Goal: Task Accomplishment & Management: Manage account settings

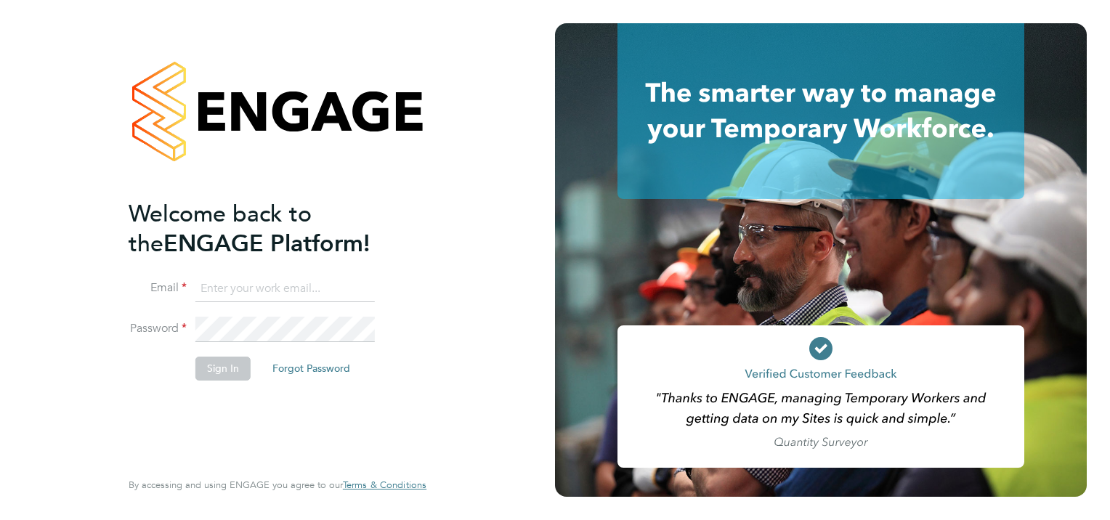
type input "[PERSON_NAME][EMAIL_ADDRESS][PERSON_NAME][DOMAIN_NAME]"
click at [214, 372] on button "Sign In" at bounding box center [222, 368] width 55 height 23
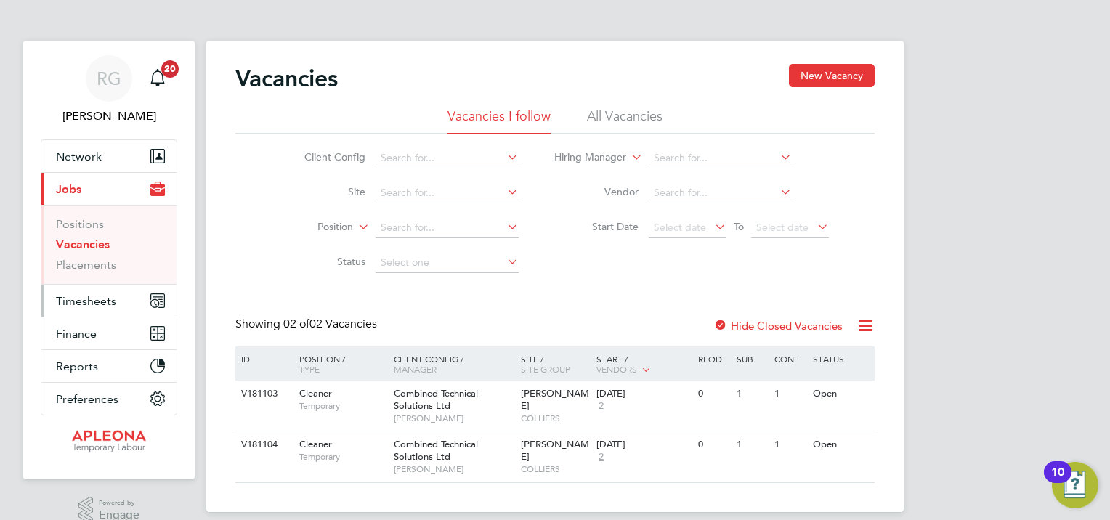
click at [78, 307] on span "Timesheets" at bounding box center [86, 301] width 60 height 14
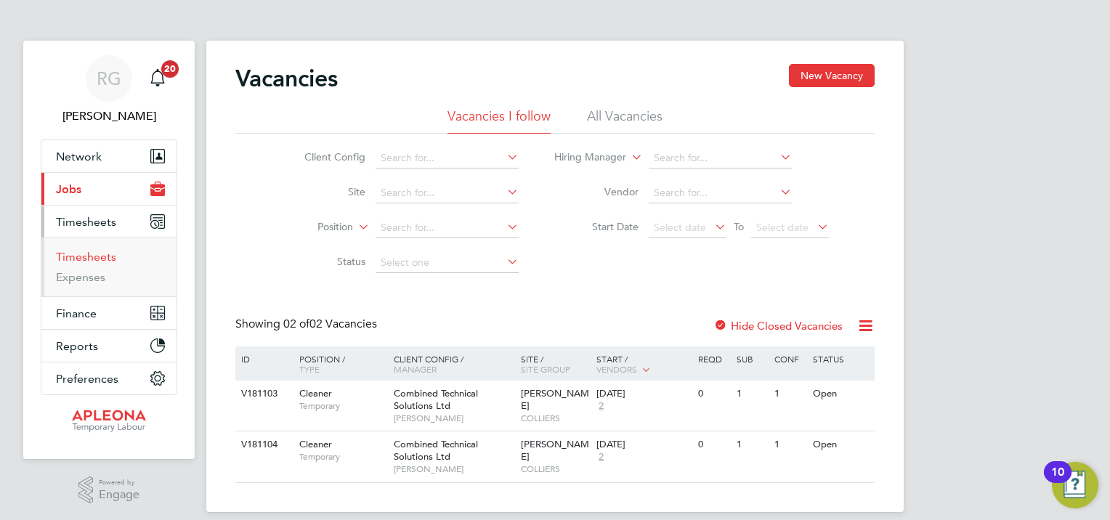
click at [76, 260] on link "Timesheets" at bounding box center [86, 257] width 60 height 14
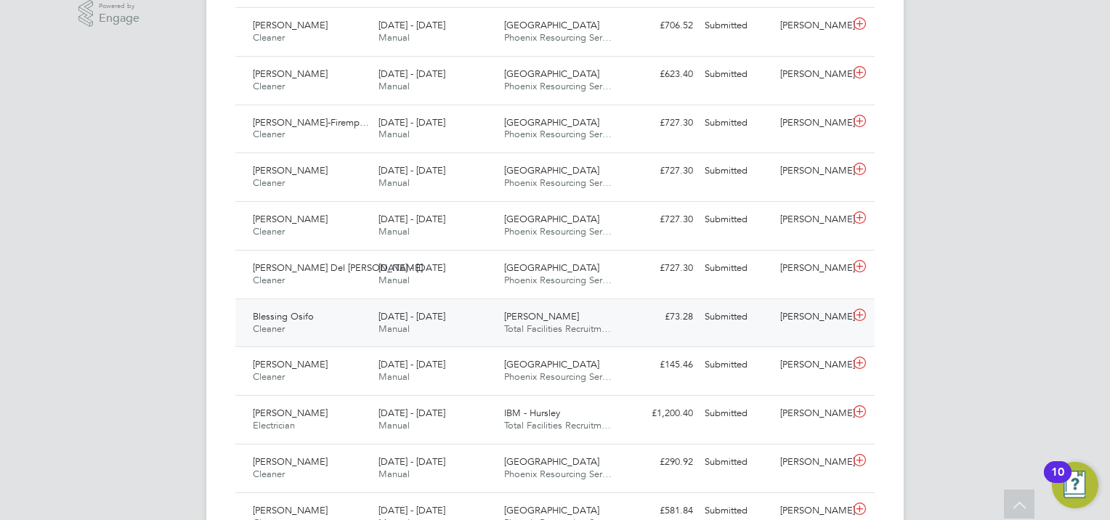
click at [823, 315] on div "[PERSON_NAME]" at bounding box center [812, 317] width 76 height 24
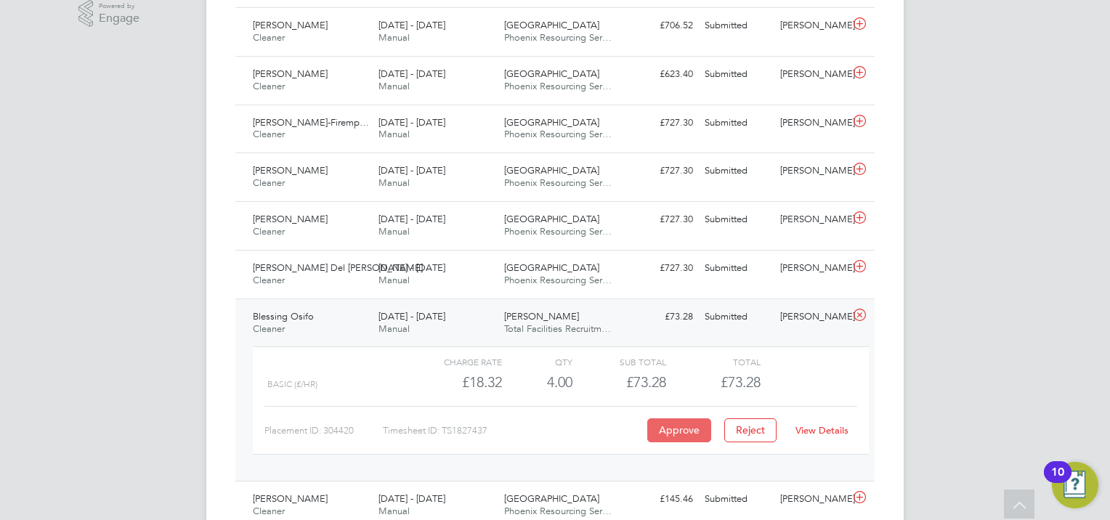
click at [670, 439] on button "Approve" at bounding box center [679, 429] width 64 height 23
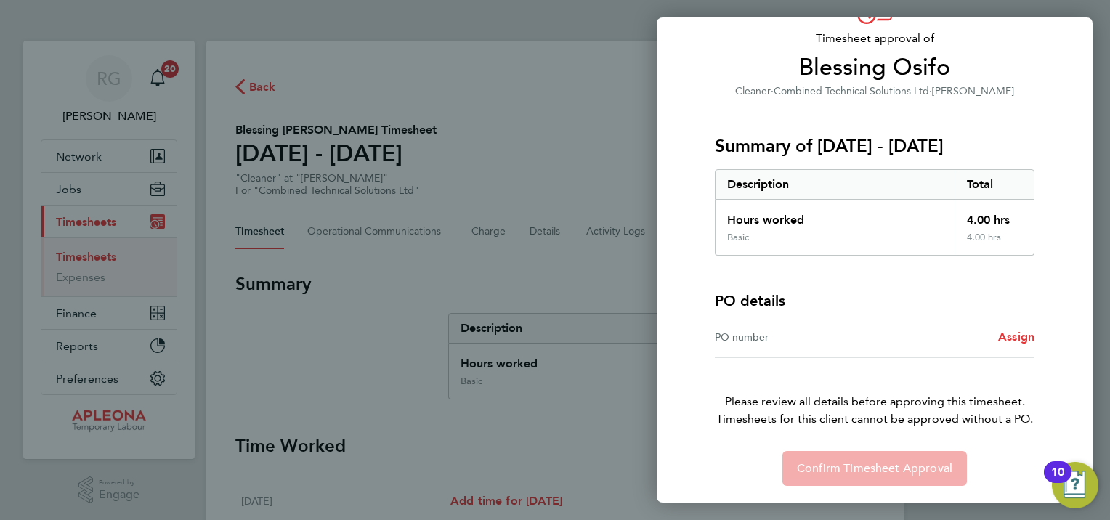
scroll to position [92, 0]
click at [747, 346] on div "PO number Assign" at bounding box center [875, 337] width 320 height 41
click at [746, 340] on div "PO number" at bounding box center [795, 337] width 160 height 17
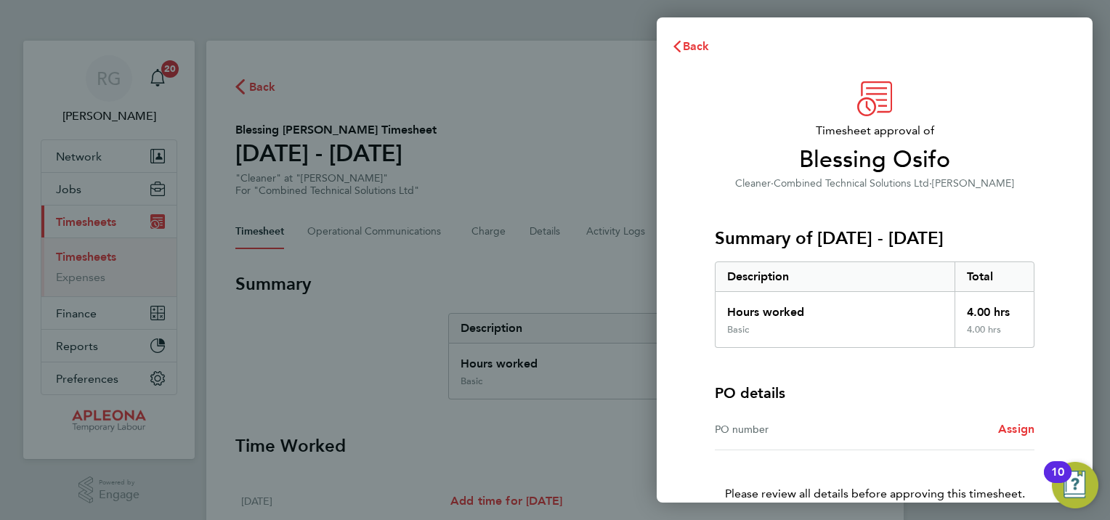
scroll to position [92, 0]
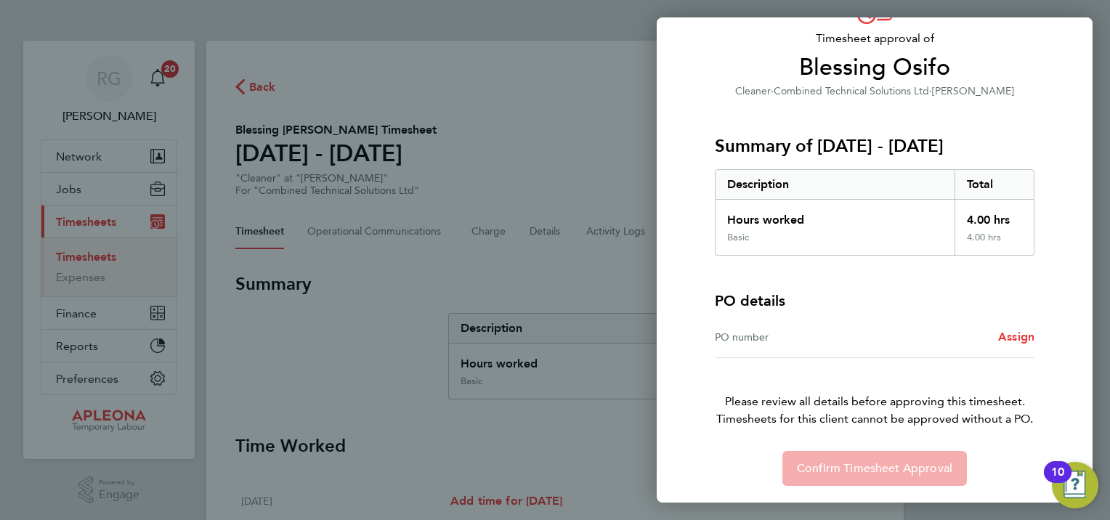
click at [875, 467] on div "Confirm Timesheet Approval" at bounding box center [874, 468] width 354 height 35
click at [1014, 334] on span "Assign" at bounding box center [1016, 337] width 36 height 14
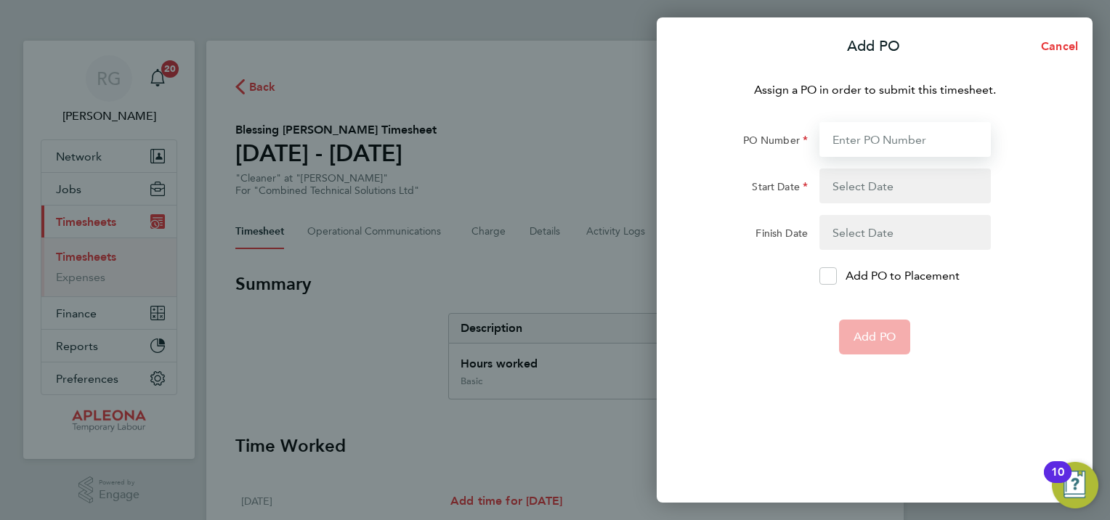
click at [870, 148] on input "PO Number" at bounding box center [904, 139] width 171 height 35
type input "PO00049129"
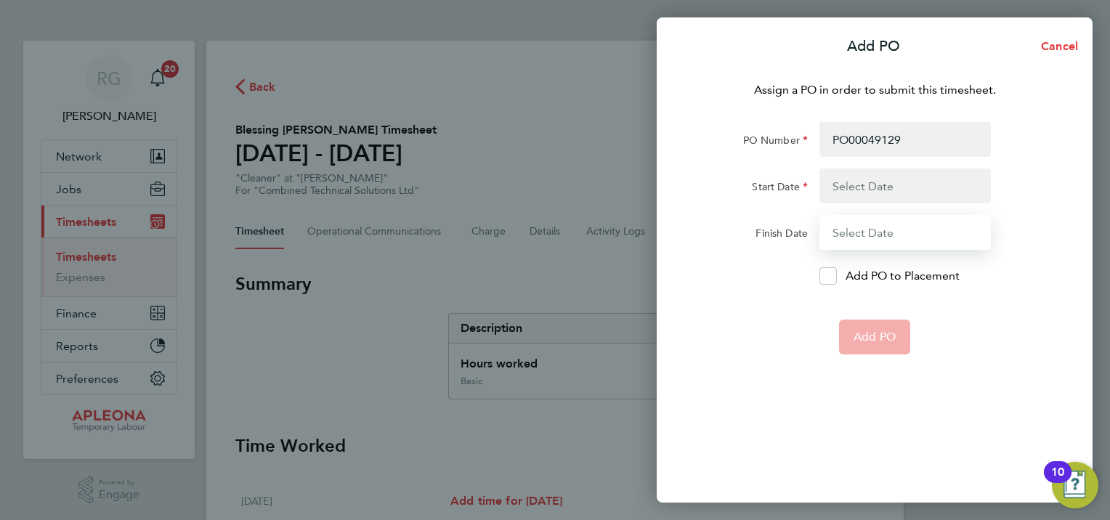
type input "31 Jul 25"
click at [954, 176] on button "button" at bounding box center [904, 186] width 171 height 35
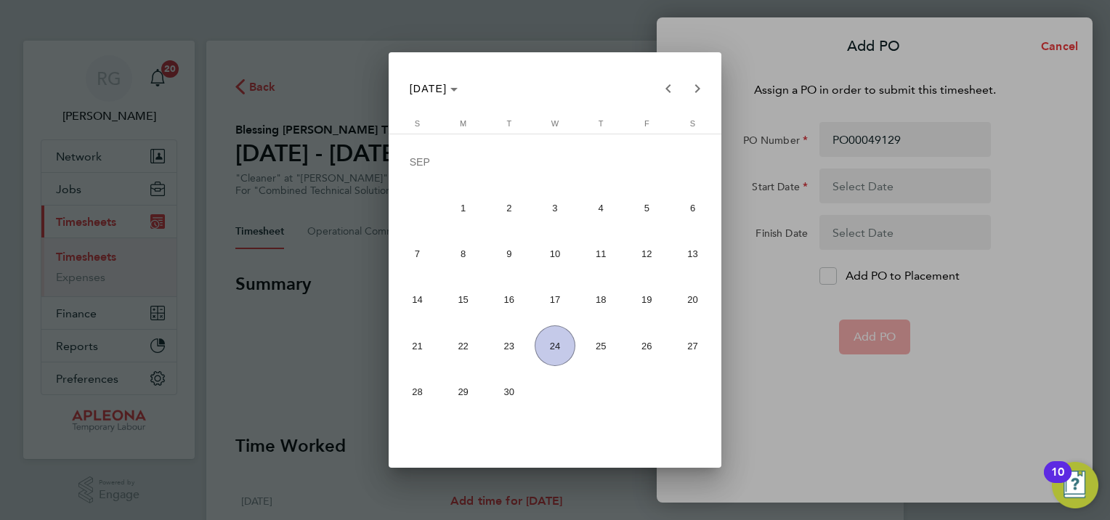
click at [409, 296] on span "14" at bounding box center [417, 299] width 41 height 41
type input "14 Sep 25"
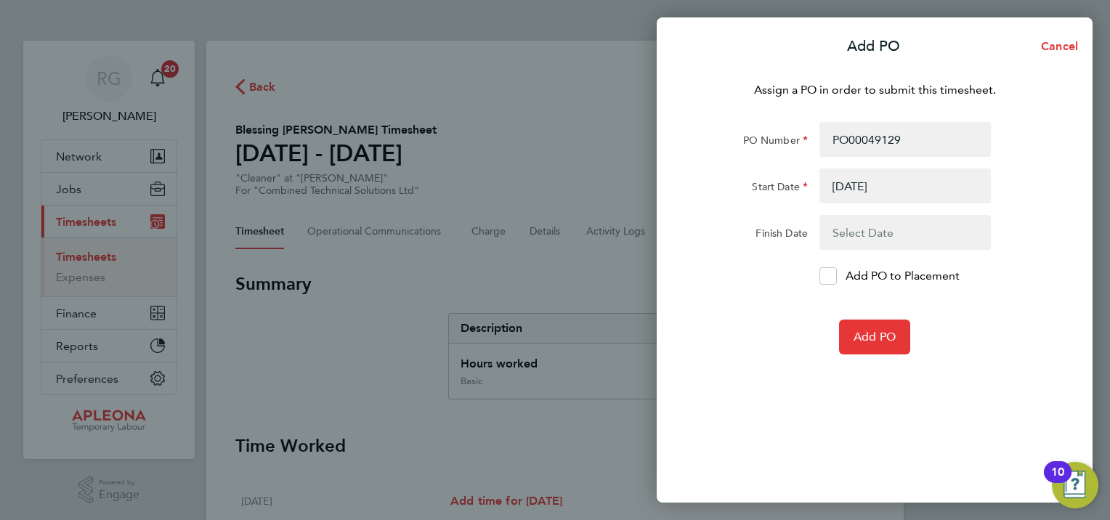
click at [891, 222] on button "button" at bounding box center [904, 232] width 171 height 35
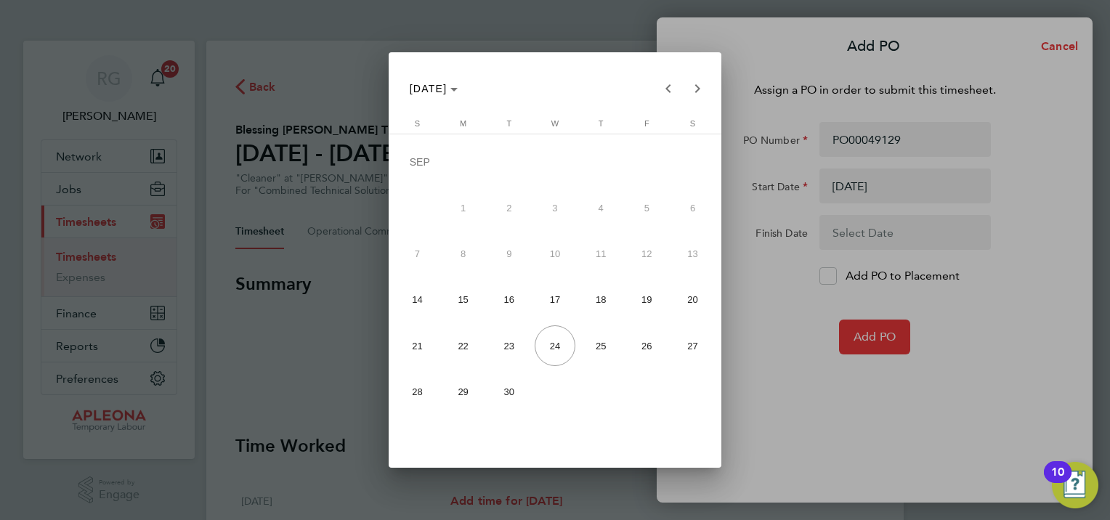
click at [790, 303] on div at bounding box center [555, 260] width 1110 height 520
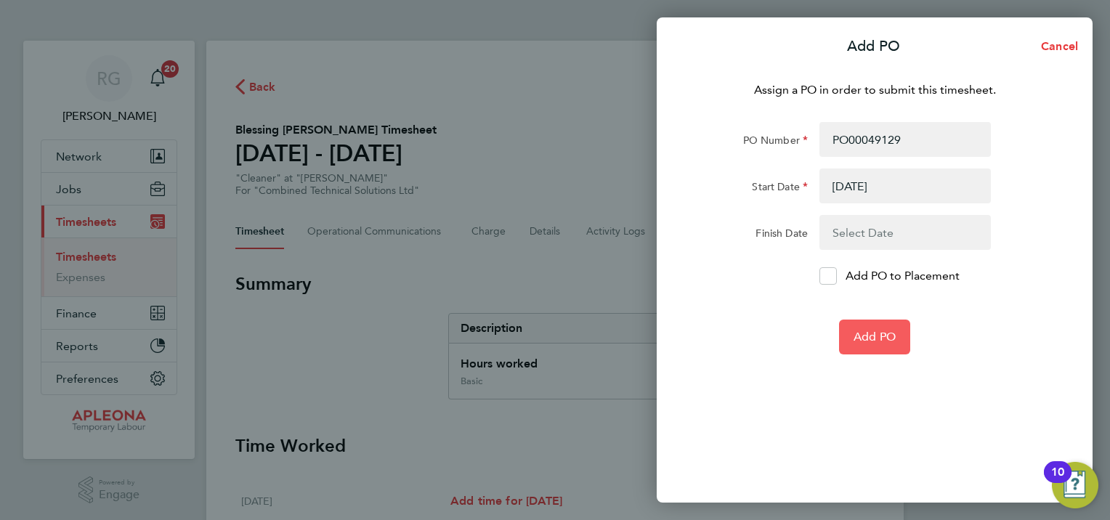
click at [878, 349] on button "Add PO" at bounding box center [874, 337] width 71 height 35
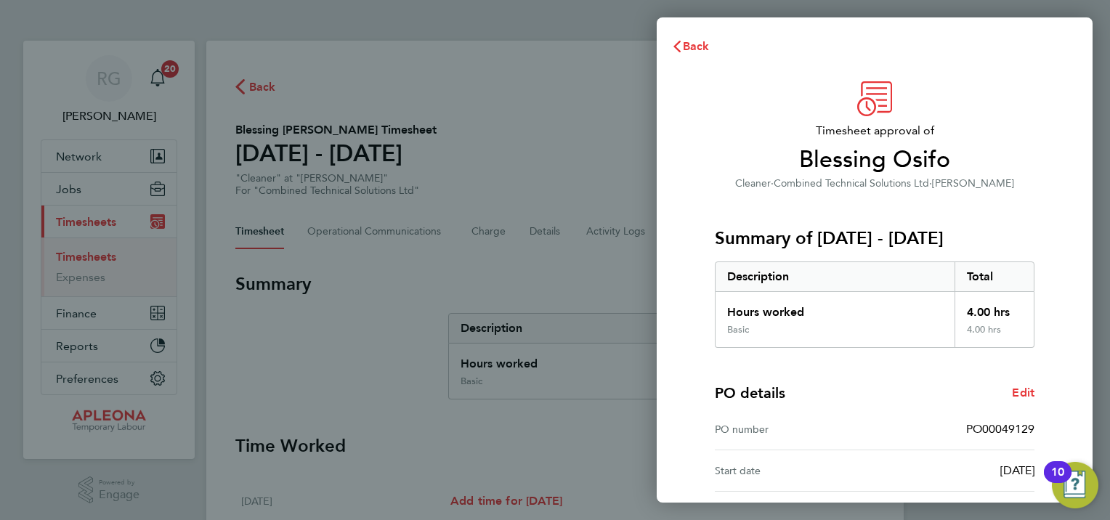
scroll to position [134, 0]
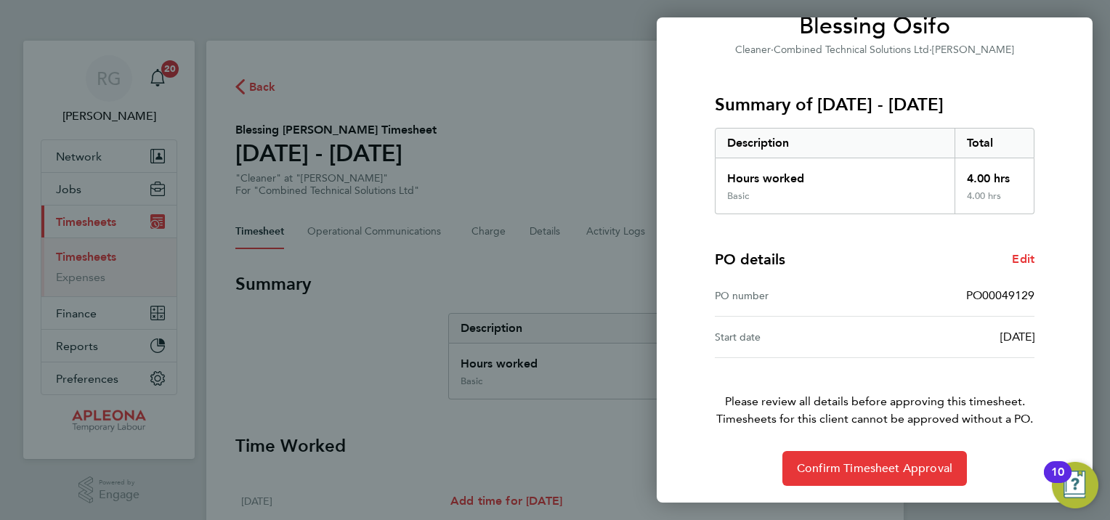
click at [888, 360] on p "Please review all details before approving this timesheet. Timesheets for this …" at bounding box center [874, 393] width 354 height 70
click at [831, 473] on span "Confirm Timesheet Approval" at bounding box center [874, 468] width 155 height 15
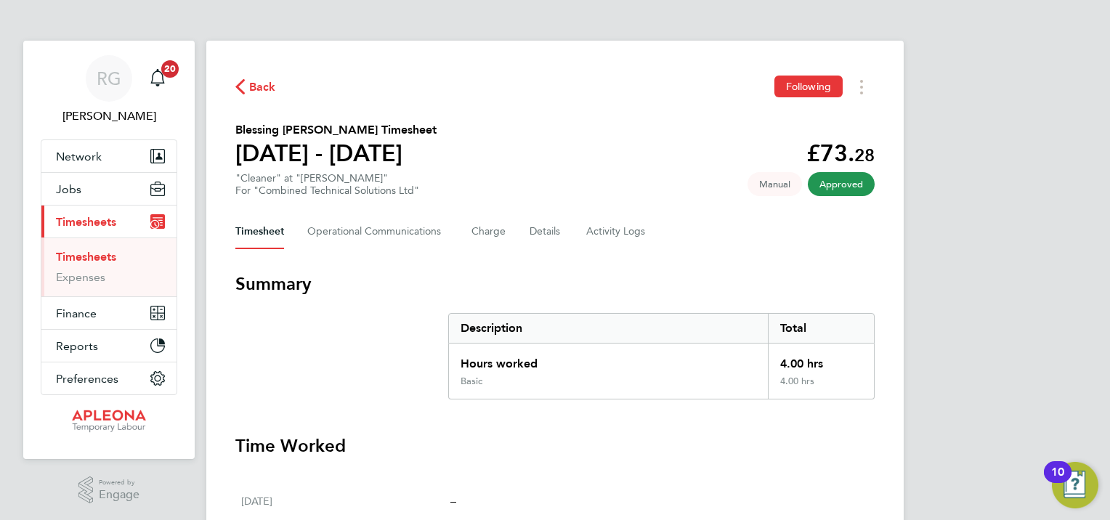
click at [247, 84] on span "Back" at bounding box center [255, 86] width 41 height 14
